Goal: Book appointment/travel/reservation

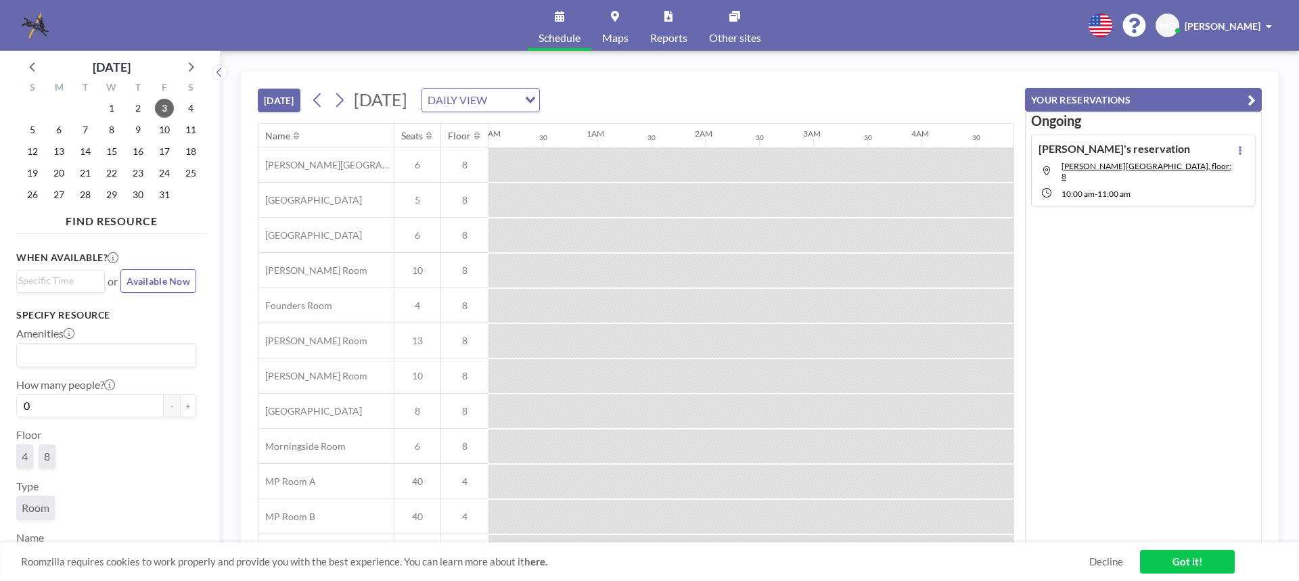
scroll to position [0, 1082]
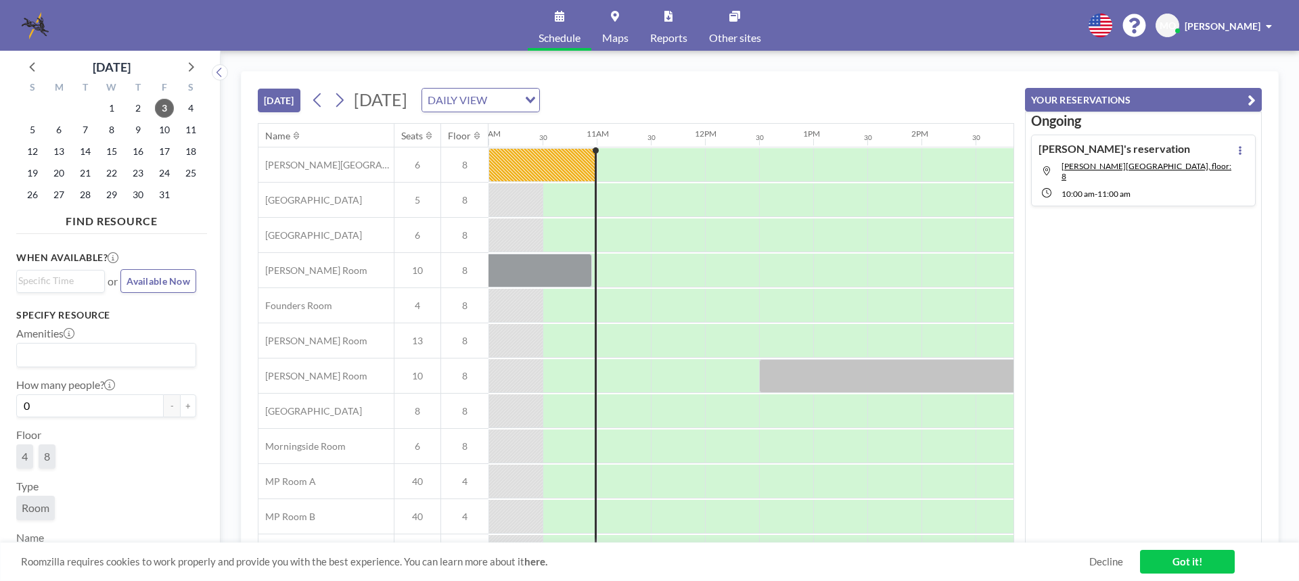
click at [1115, 563] on link "Decline" at bounding box center [1106, 561] width 34 height 13
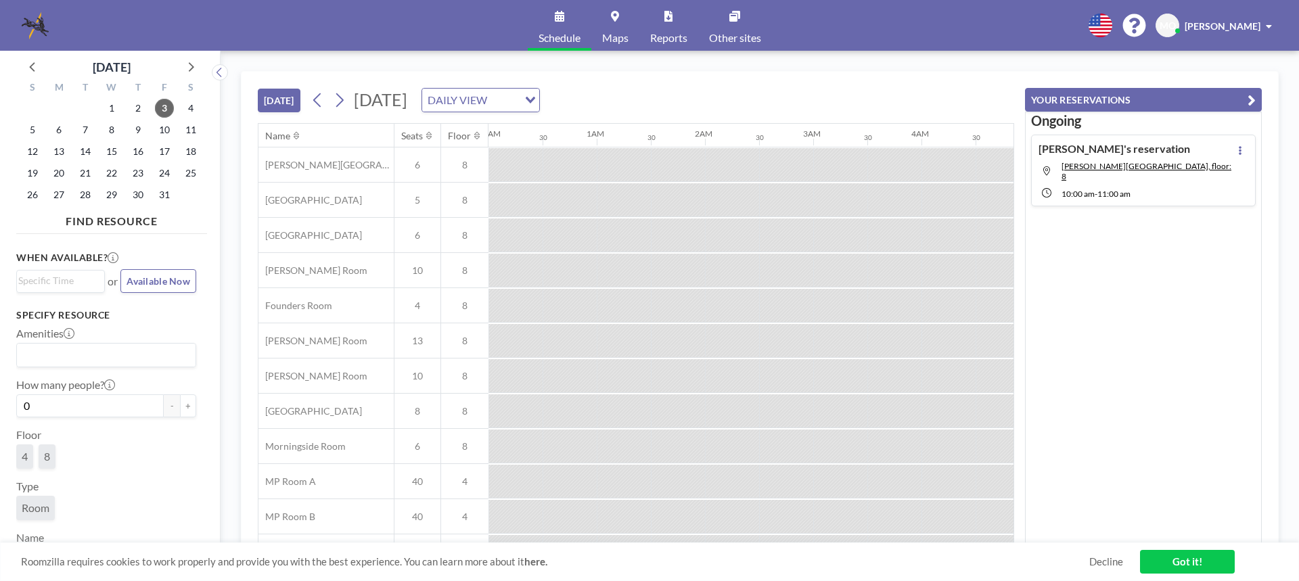
scroll to position [0, 1082]
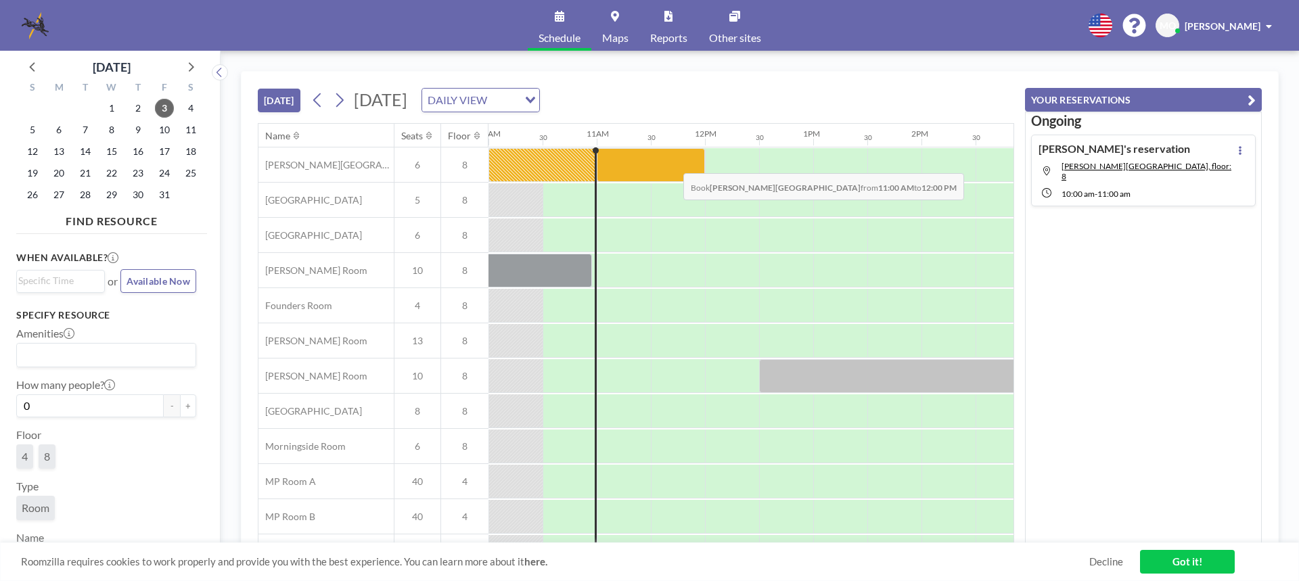
drag, startPoint x: 623, startPoint y: 163, endPoint x: 672, endPoint y: 163, distance: 49.4
click at [672, 163] on div at bounding box center [651, 165] width 108 height 34
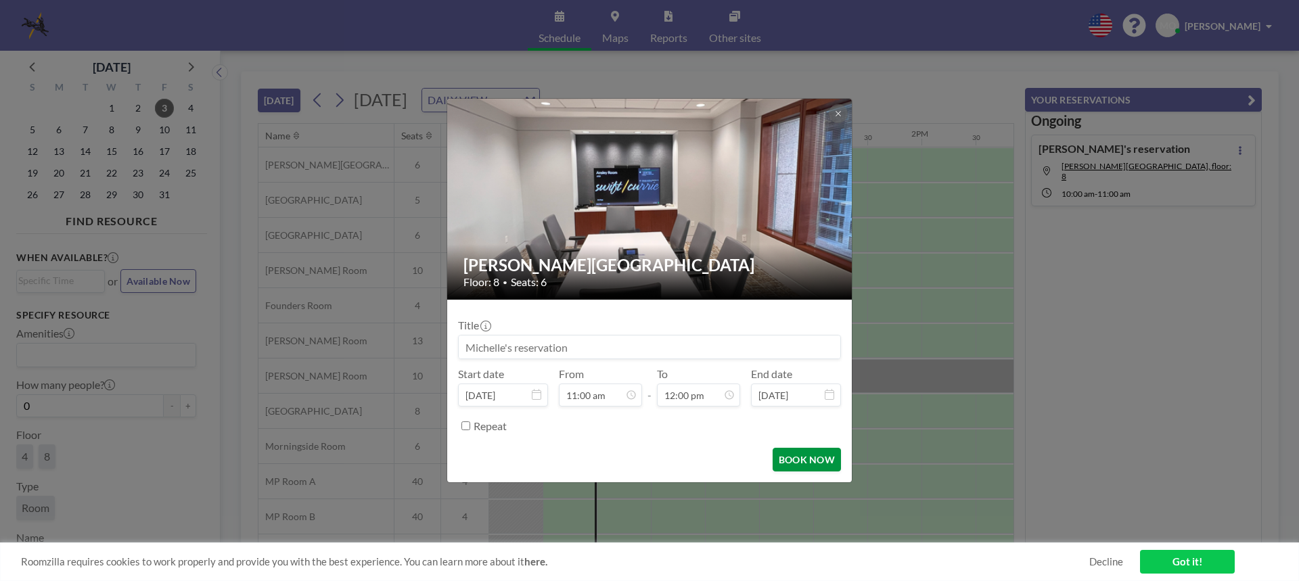
click at [816, 463] on button "BOOK NOW" at bounding box center [807, 460] width 68 height 24
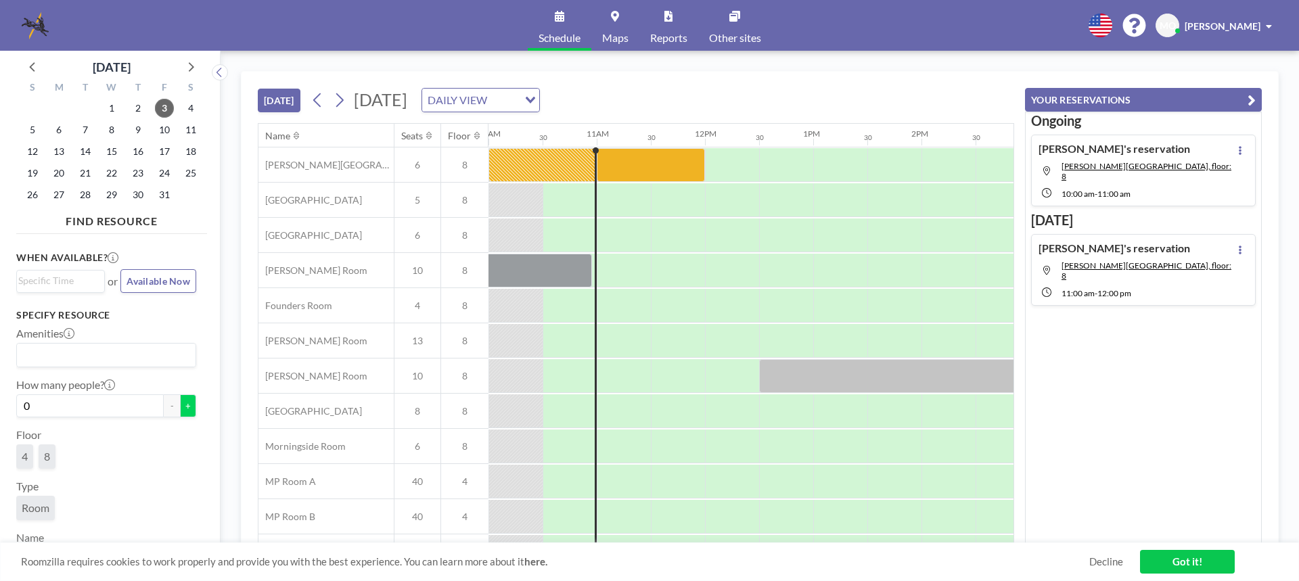
click at [182, 404] on button "+" at bounding box center [188, 405] width 16 height 23
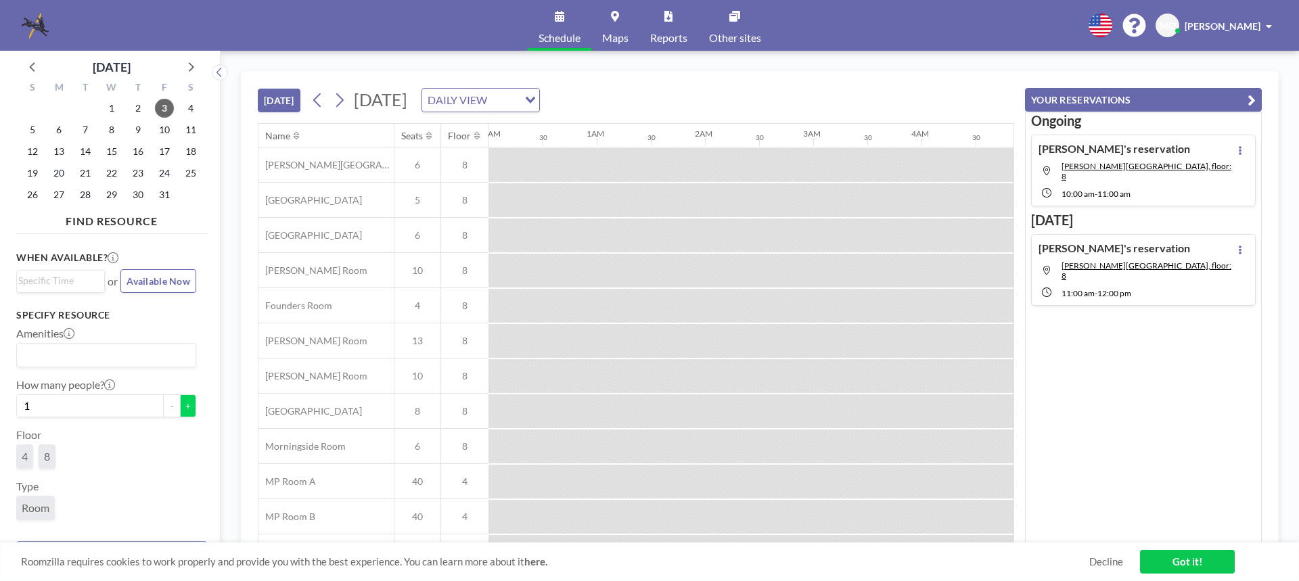
scroll to position [0, 1082]
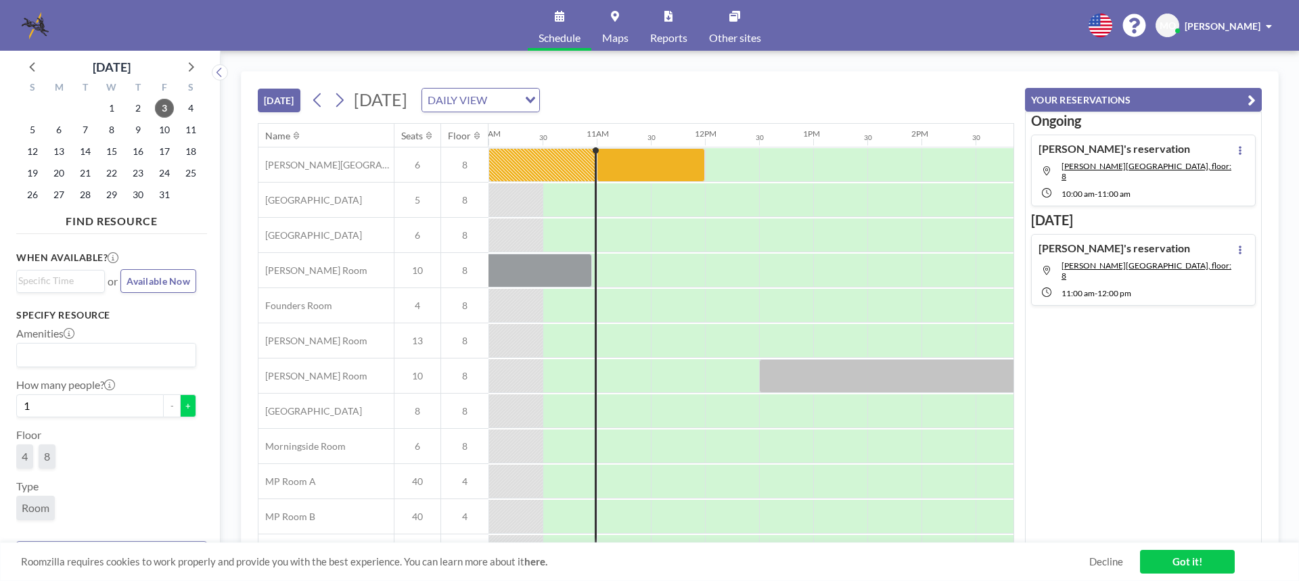
click at [183, 404] on button "+" at bounding box center [188, 405] width 16 height 23
type input "2"
click at [1237, 147] on icon at bounding box center [1239, 150] width 5 height 9
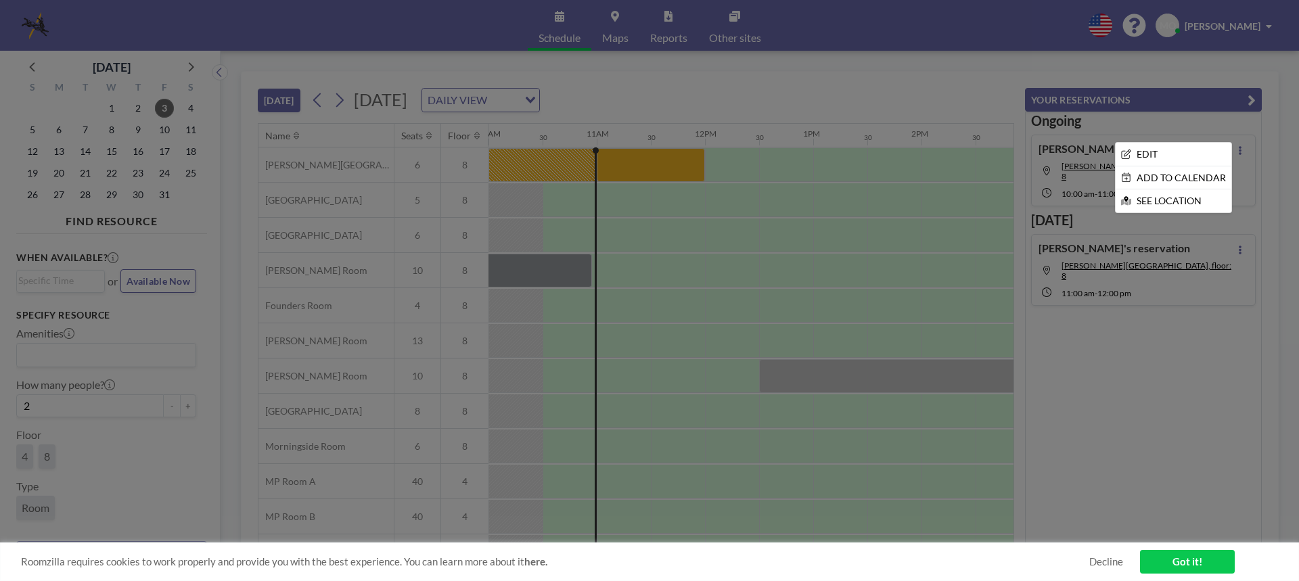
click at [1146, 351] on div at bounding box center [649, 290] width 1299 height 581
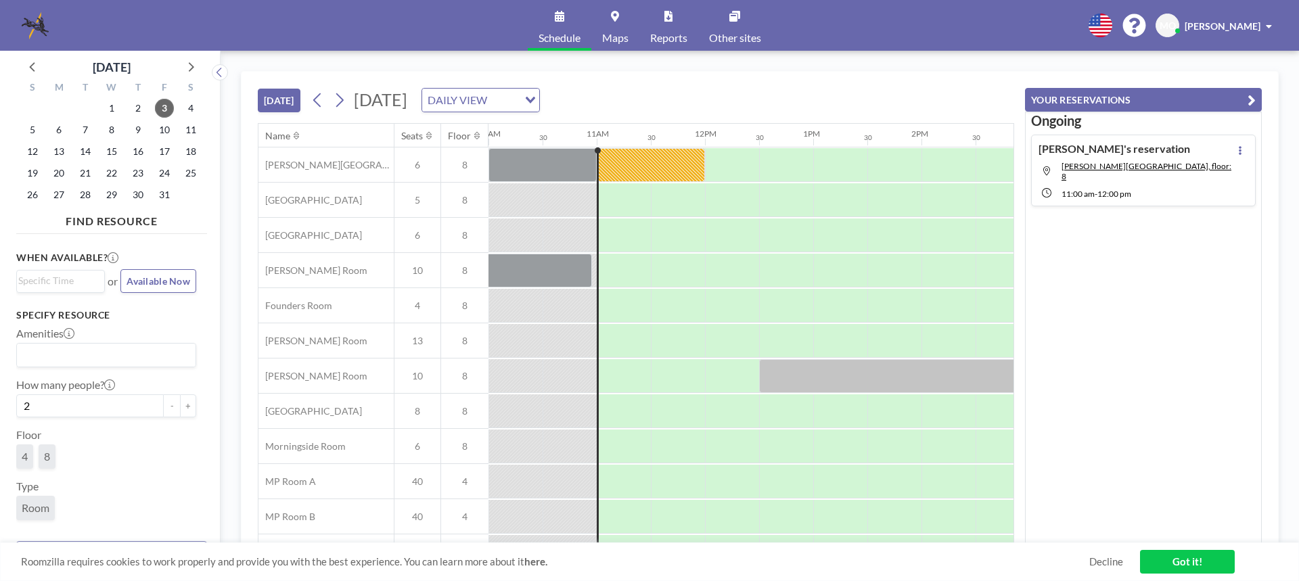
click at [1115, 152] on h4 "[PERSON_NAME]'s reservation" at bounding box center [1114, 149] width 152 height 14
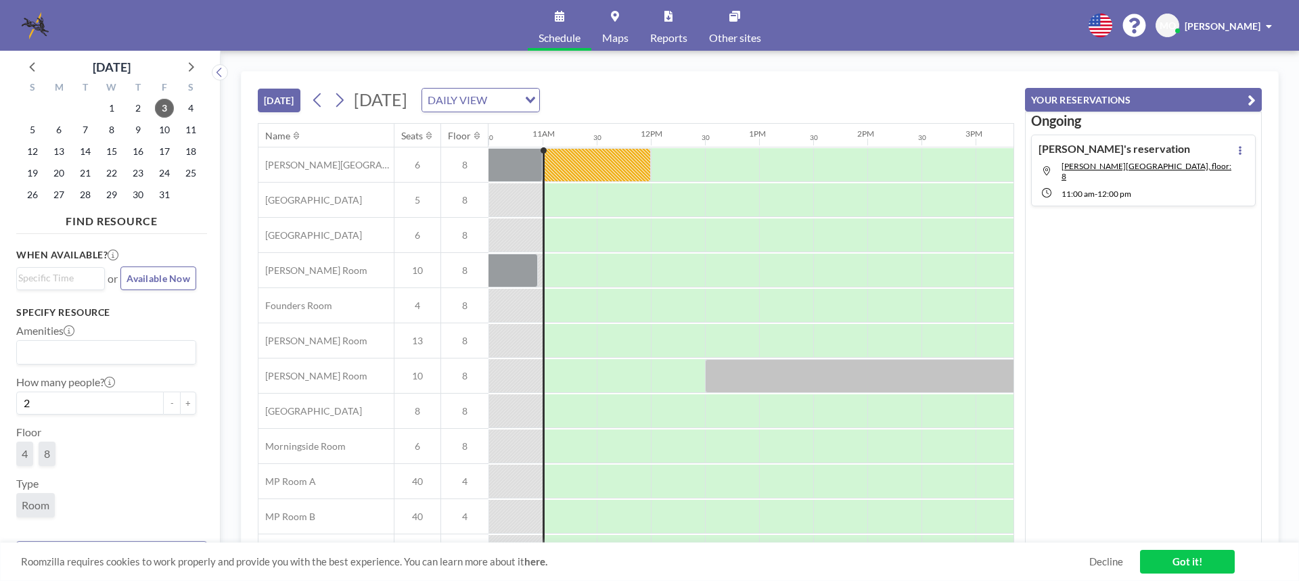
scroll to position [0, 0]
click at [1247, 98] on icon "button" at bounding box center [1251, 100] width 8 height 16
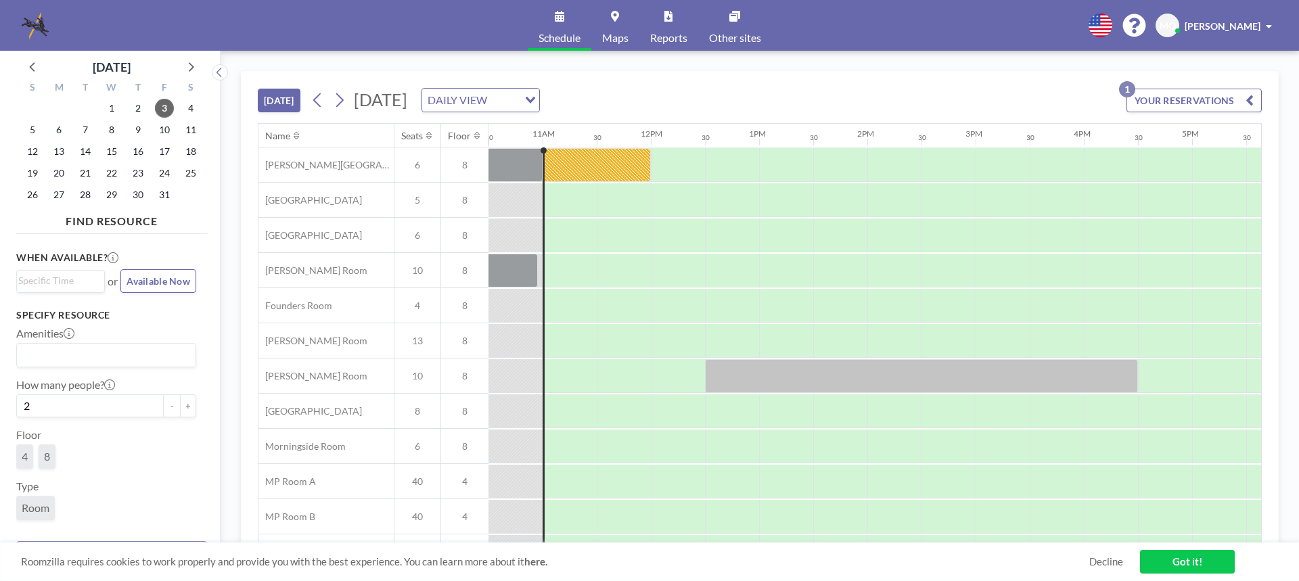
click at [1247, 98] on icon "button" at bounding box center [1249, 100] width 8 height 16
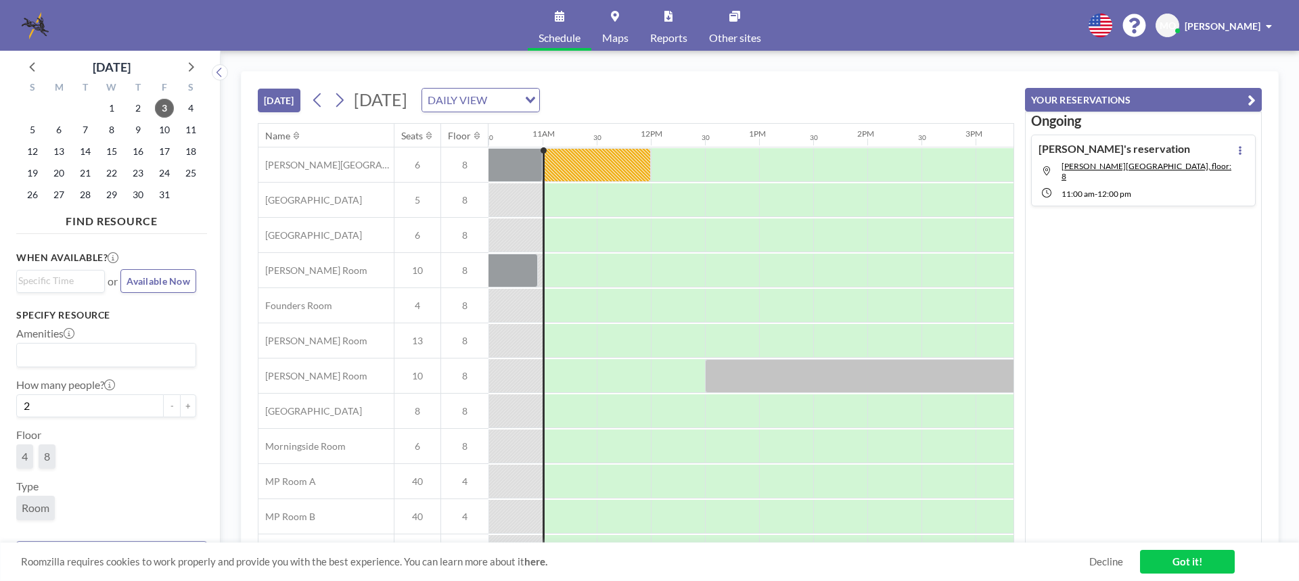
click at [1184, 565] on link "Got it!" at bounding box center [1187, 562] width 95 height 24
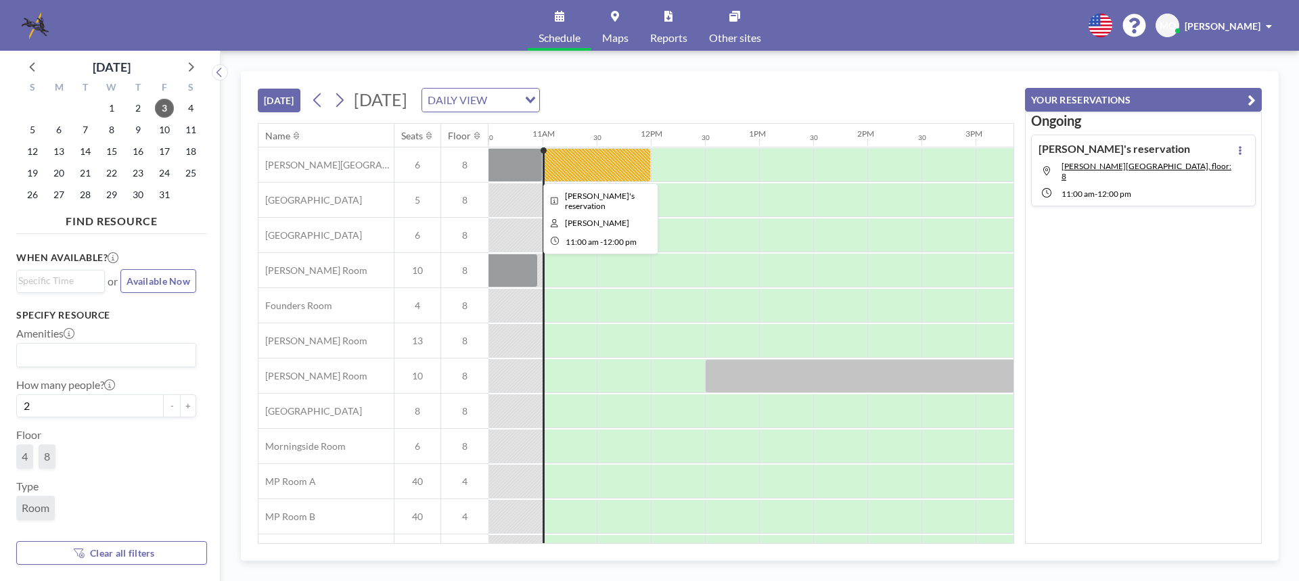
click at [603, 166] on div at bounding box center [597, 165] width 108 height 34
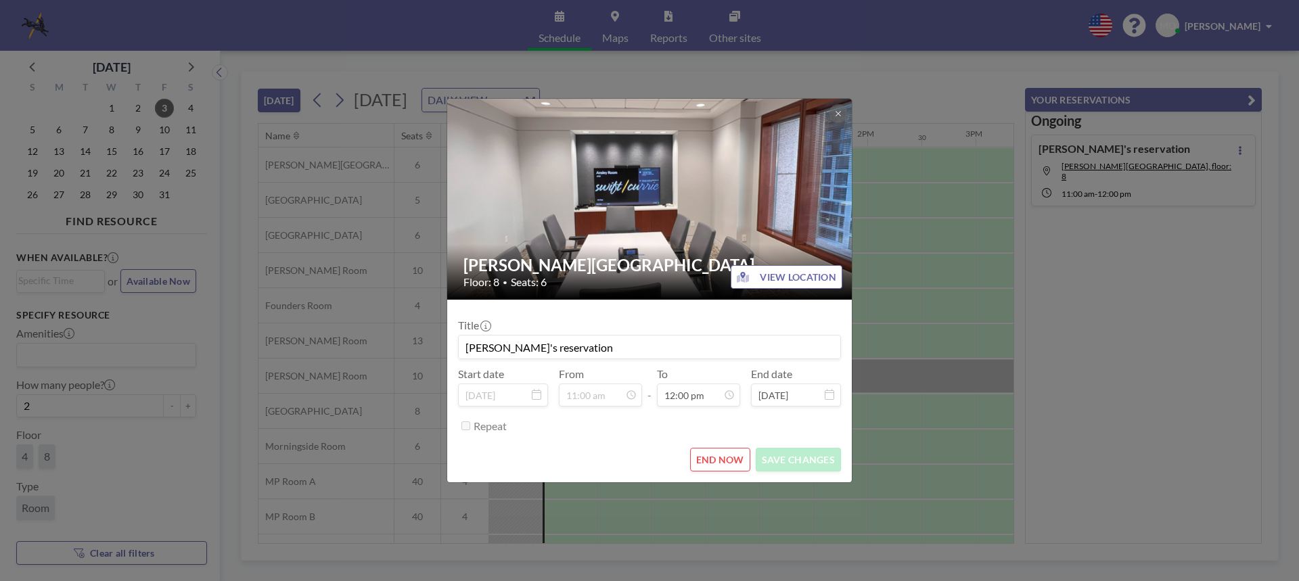
click at [603, 166] on img at bounding box center [650, 199] width 406 height 304
click at [1191, 372] on div "Ansley Room Floor: 8 • Seats: 6 VIEW LOCATION Title Michelle's reservation Star…" at bounding box center [649, 290] width 1299 height 581
